Goal: Transaction & Acquisition: Purchase product/service

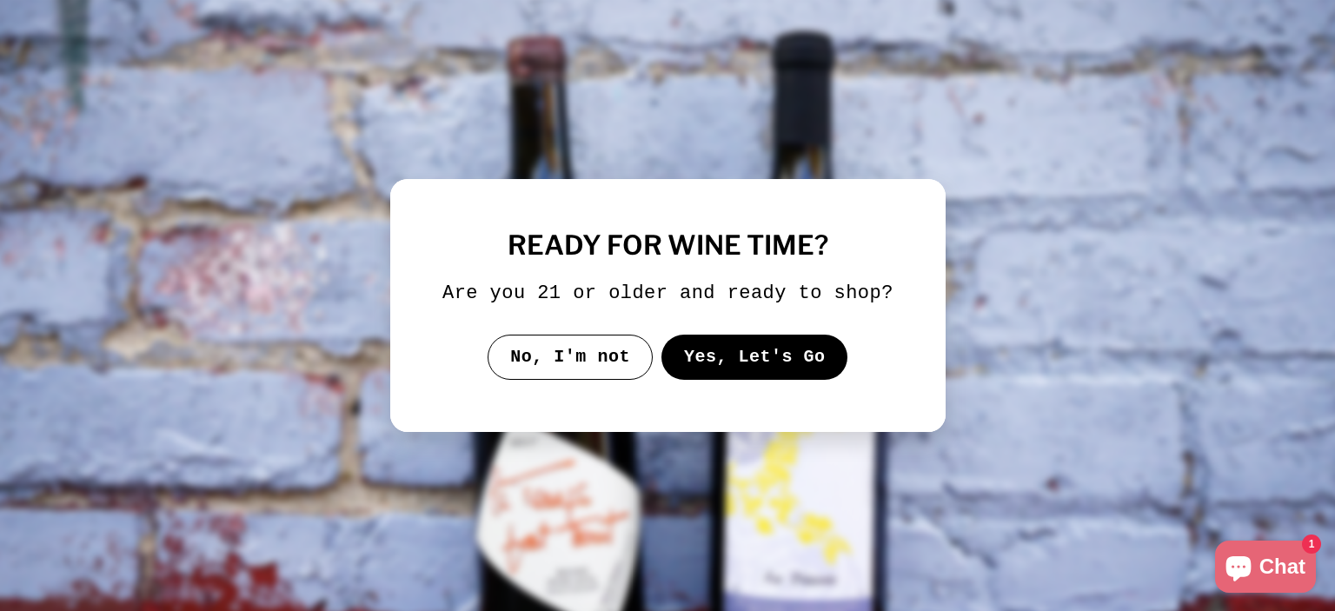
click at [734, 357] on button "Yes, Let's Go" at bounding box center [754, 357] width 187 height 45
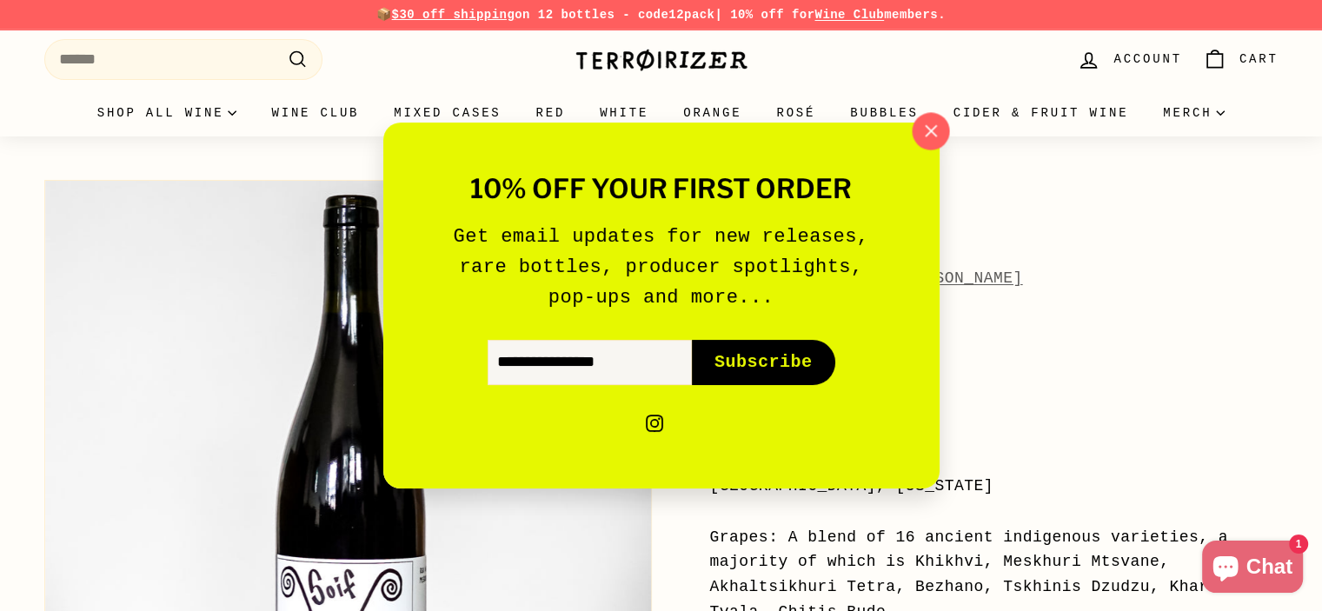
click at [927, 137] on icon "button" at bounding box center [930, 131] width 26 height 26
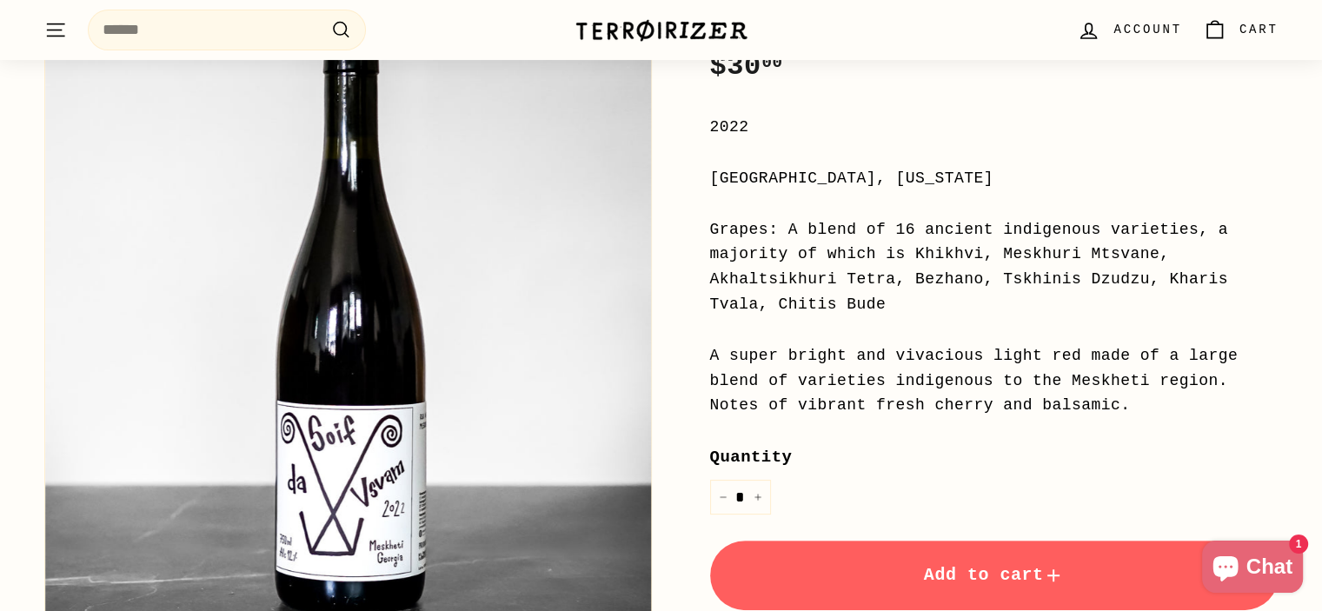
scroll to position [309, 0]
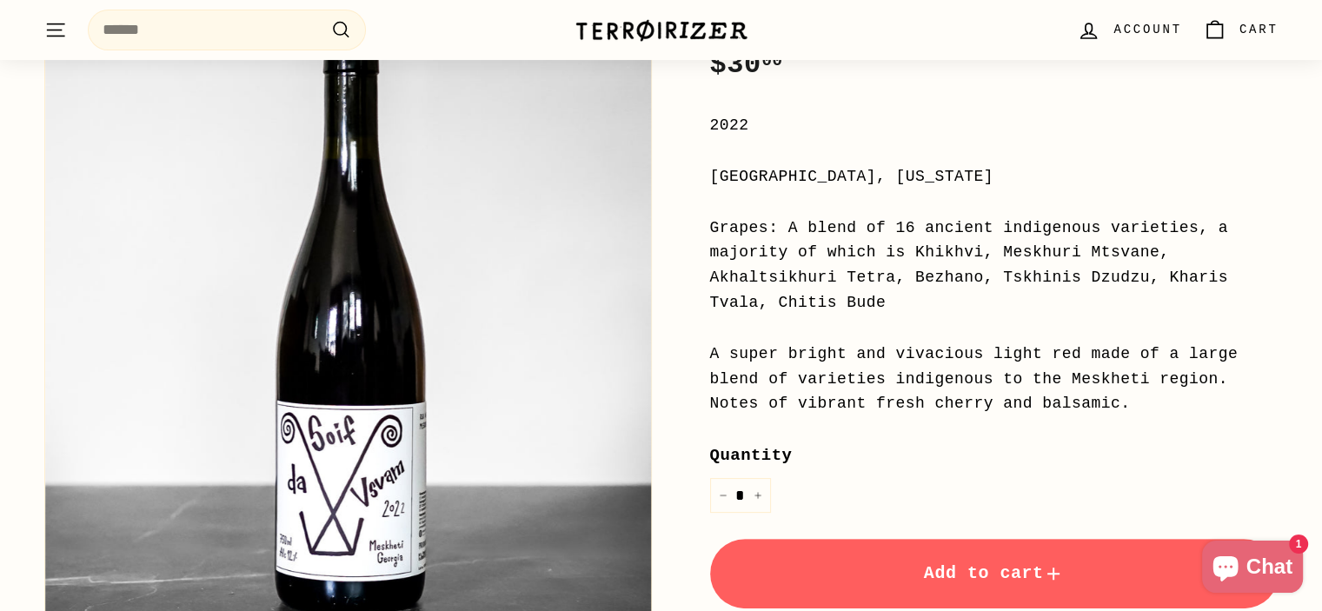
drag, startPoint x: 967, startPoint y: 380, endPoint x: 698, endPoint y: 329, distance: 273.3
click at [698, 329] on div "Soif da Vsvam Pheasant's Tears X Thierry Puzelat Price Regular price $30 00 $30…" at bounding box center [975, 342] width 608 height 960
copy div "A super bright and vivacious light red made of a large blend of varieties indig…"
click at [1134, 182] on div "Kakheti, Georgia" at bounding box center [994, 176] width 569 height 25
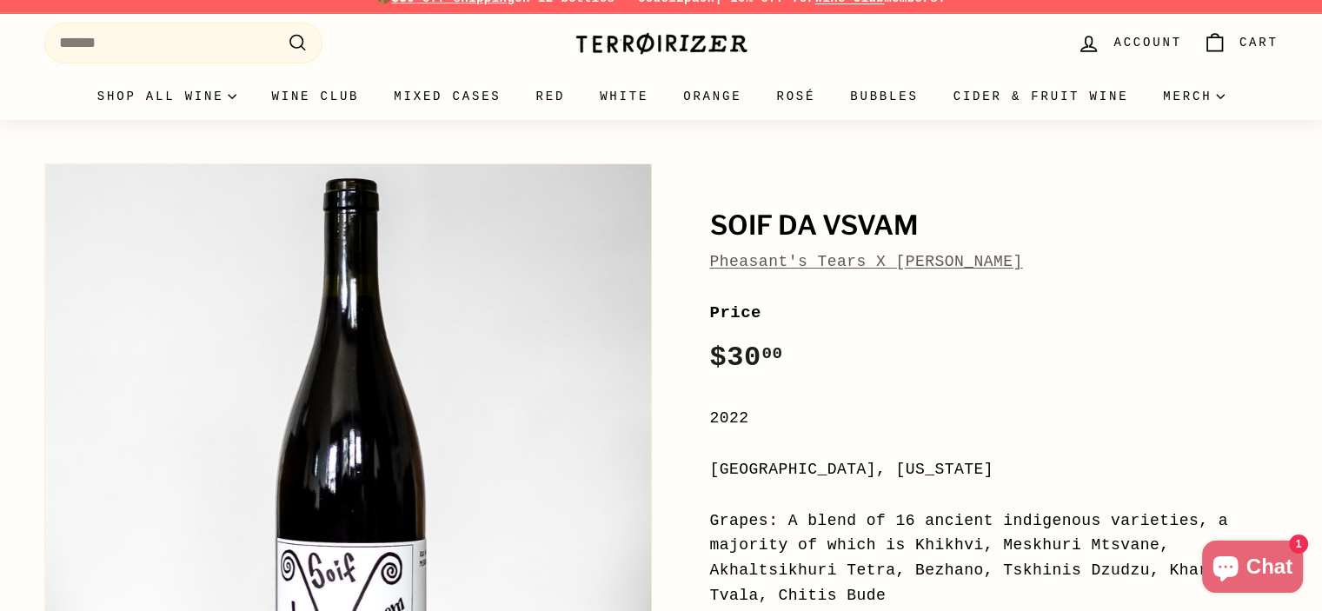
scroll to position [0, 0]
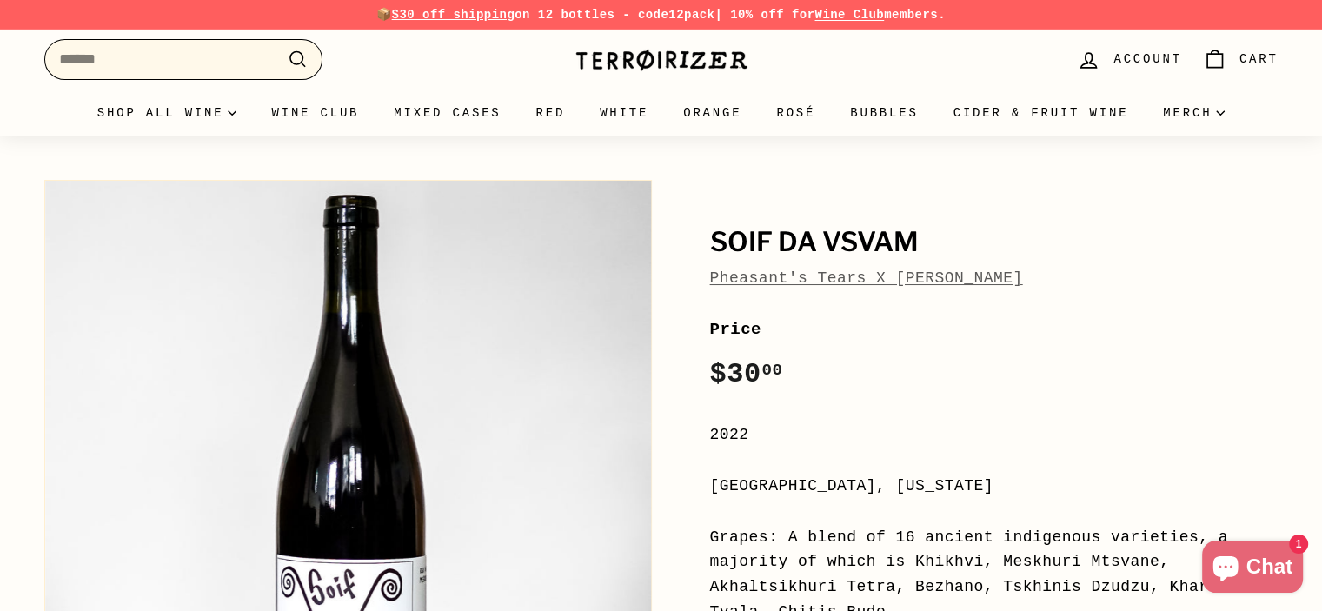
click at [223, 43] on input "Search" at bounding box center [183, 59] width 278 height 41
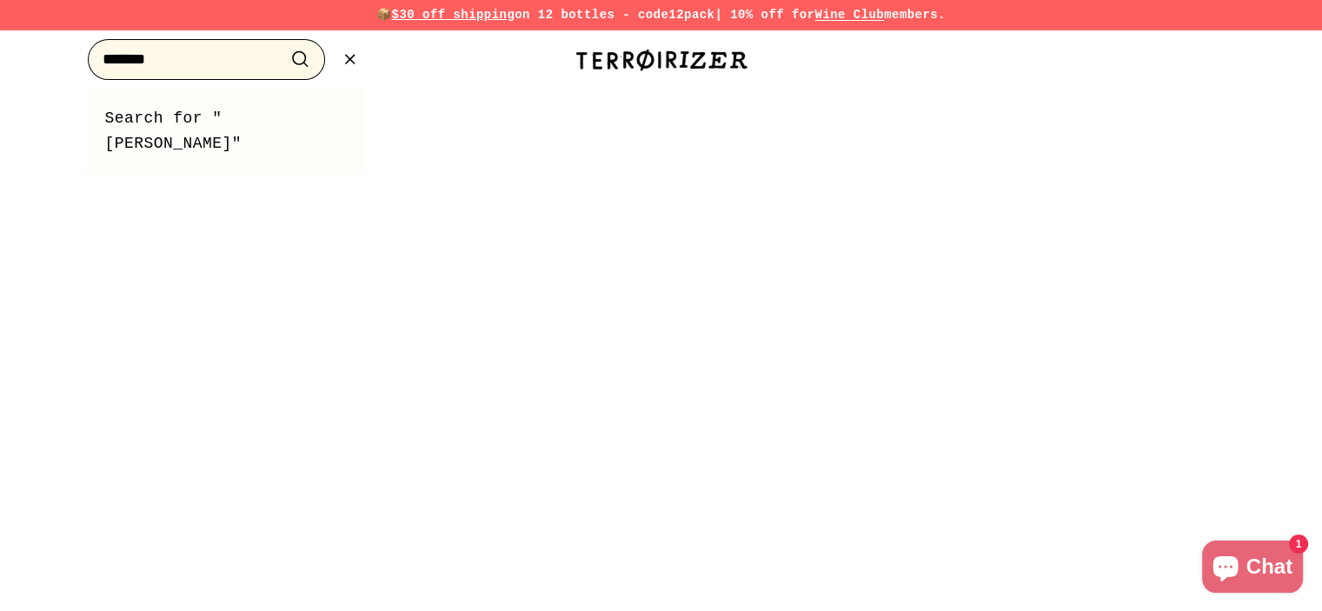
type input "*******"
click at [284, 46] on button ".cls-1{fill:none;stroke:#000;stroke-miterlimit:10;stroke-width:2px} Search" at bounding box center [300, 59] width 32 height 27
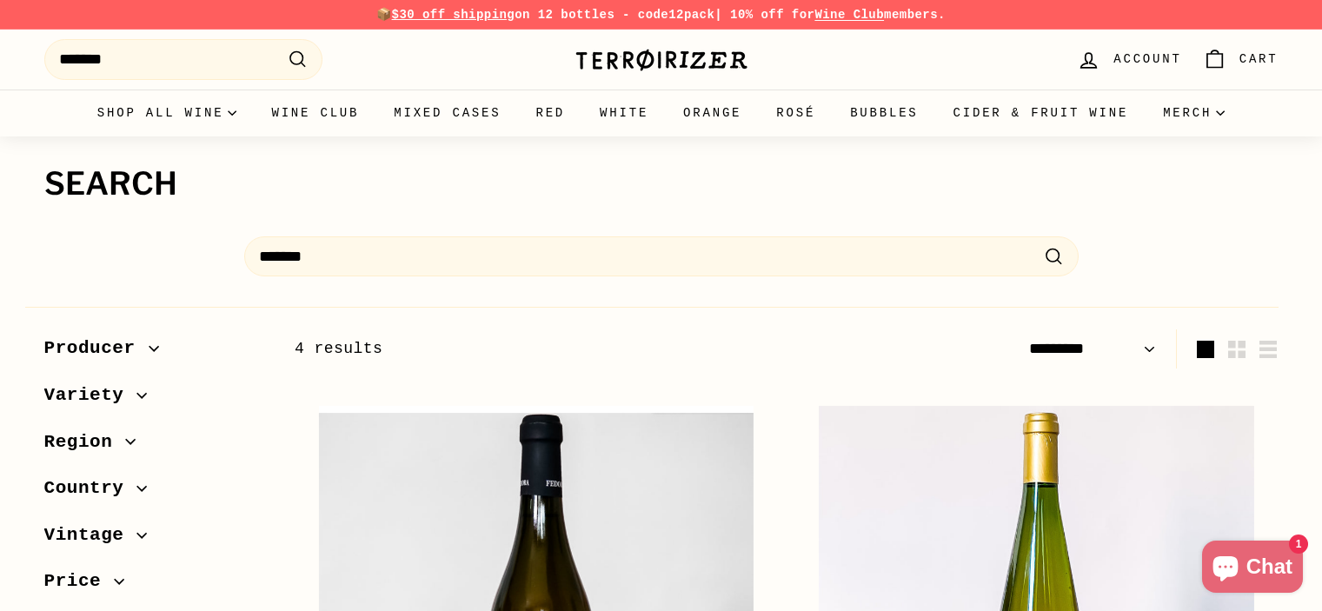
select select "*********"
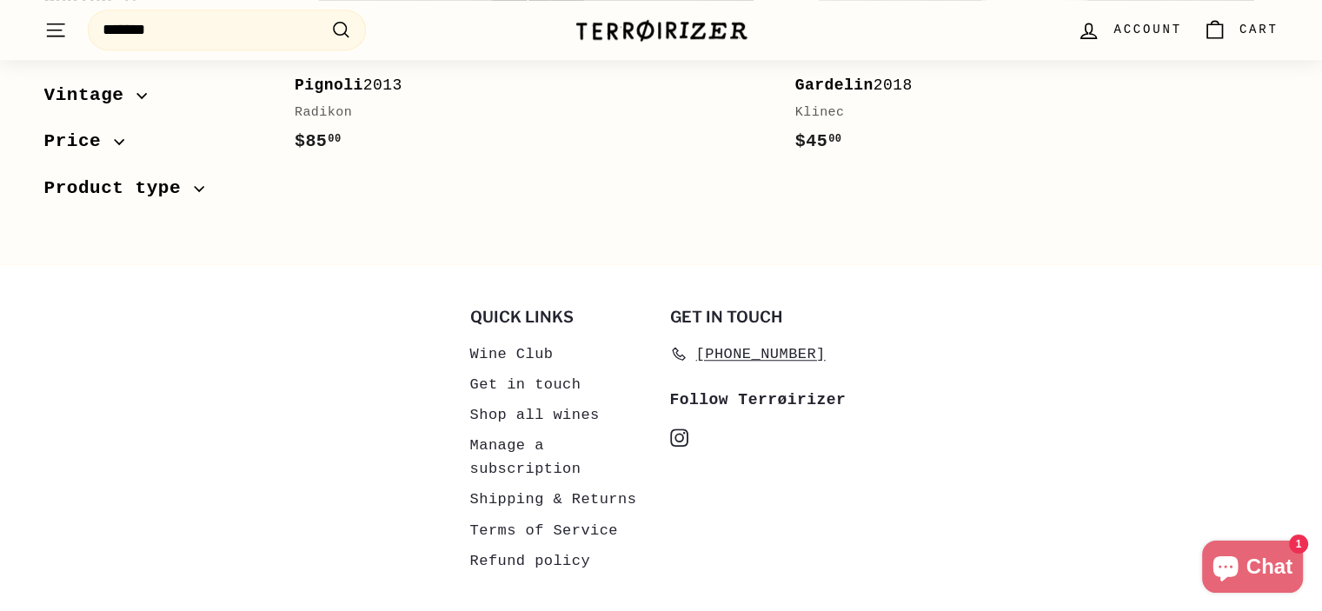
scroll to position [1394, 0]
